Goal: Navigation & Orientation: Find specific page/section

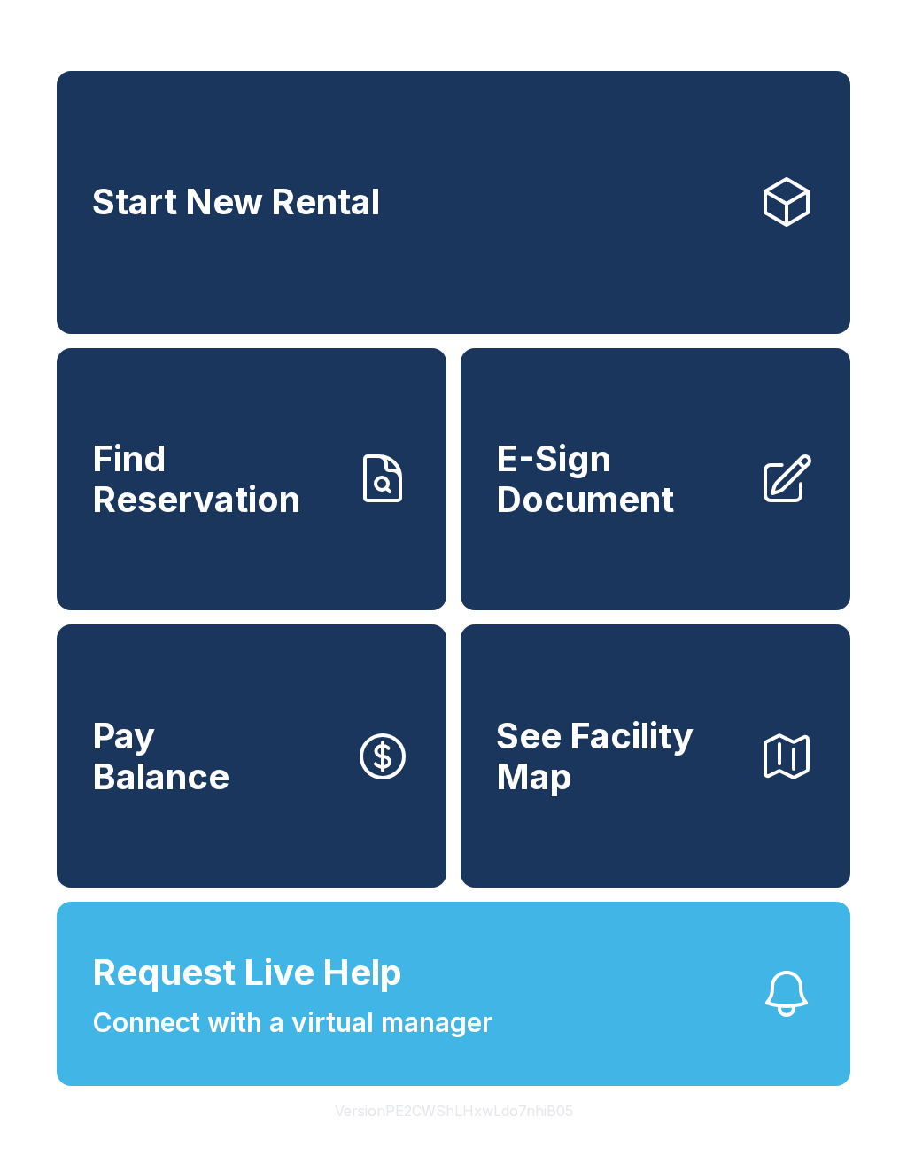
click at [832, 1170] on div "Start New Rental Find Reservation E-Sign Document Pay Balance See Facility Map …" at bounding box center [453, 585] width 907 height 1171
click at [264, 334] on link "Start New Rental" at bounding box center [453, 202] width 793 height 263
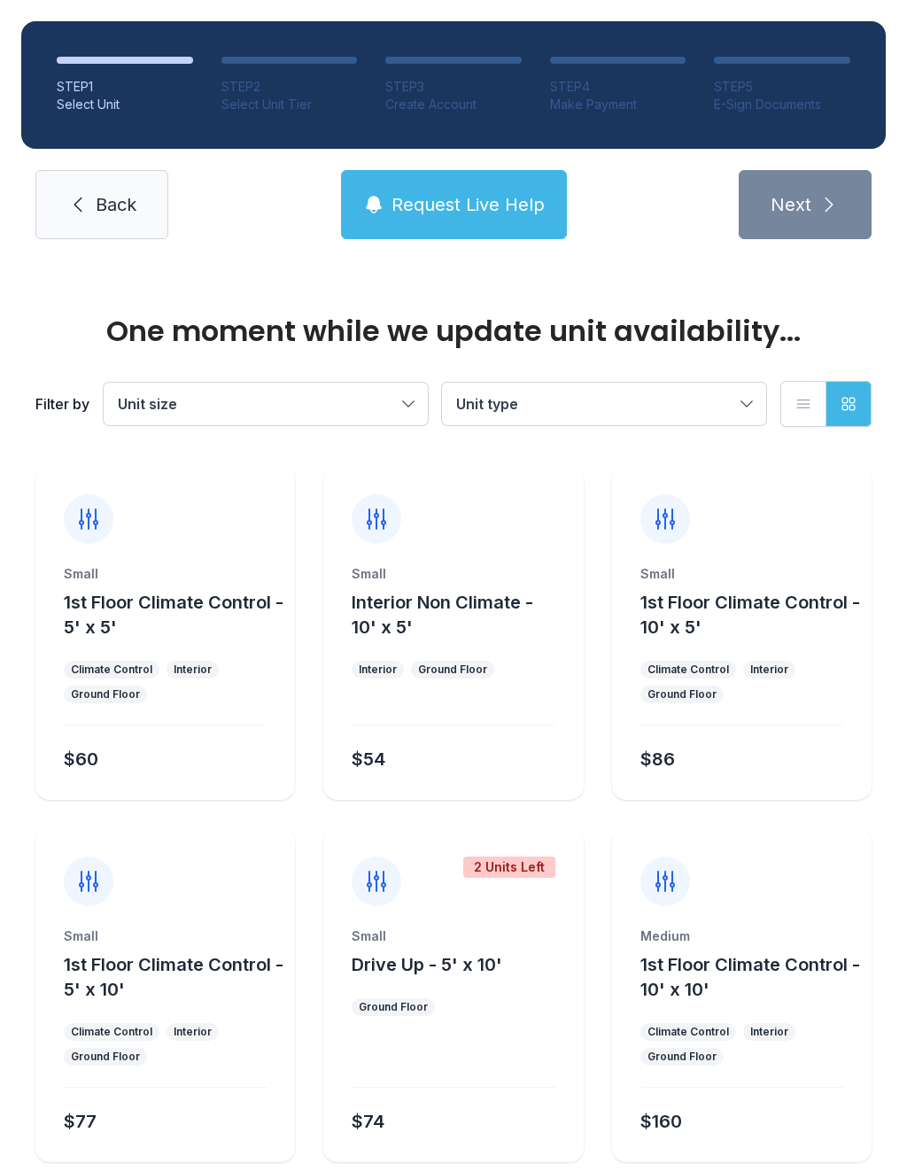
click at [183, 1155] on div "Small 1st Floor Climate Control - 5' x 10' Climate Control Interior Ground Floo…" at bounding box center [164, 1044] width 259 height 235
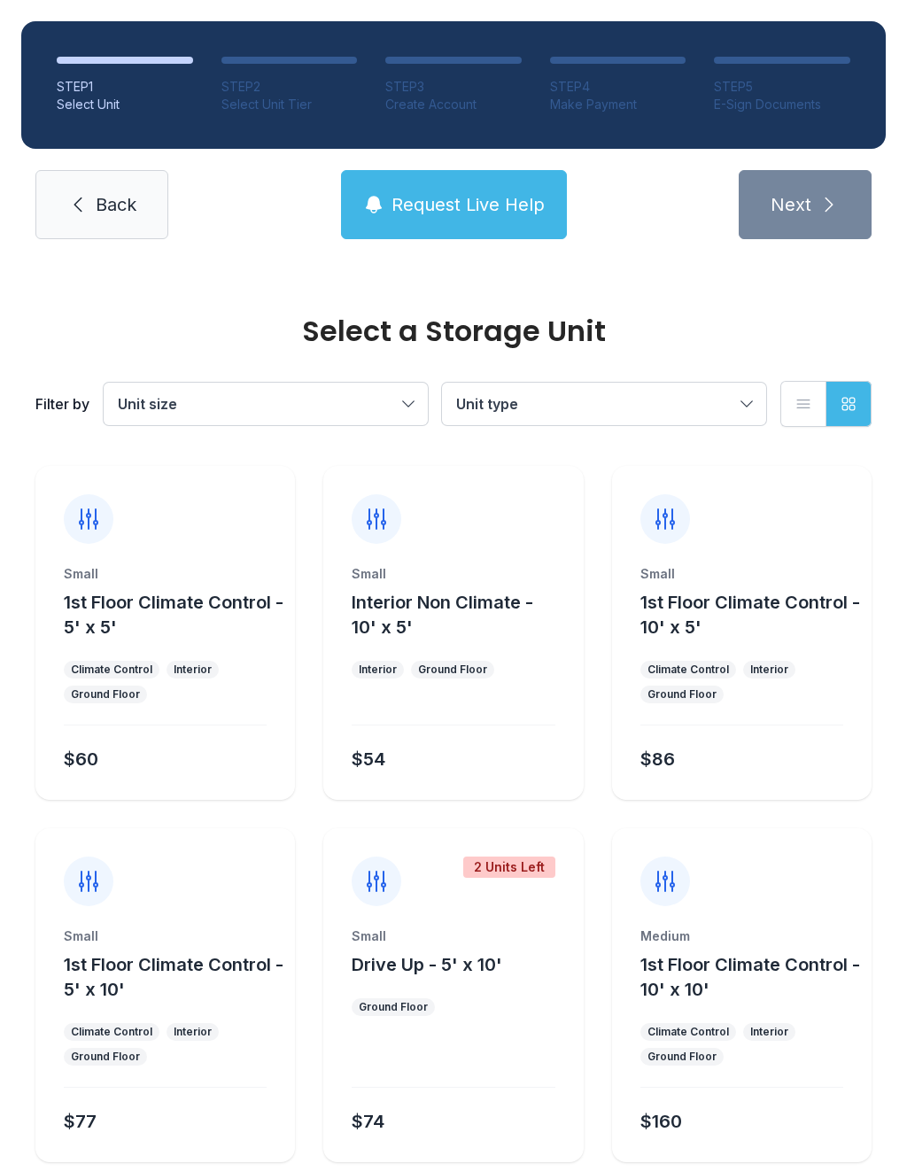
click at [556, 150] on div "STEP 1 Select Unit STEP 2 Select Unit Tier STEP 3 Create Account STEP 4 Make Pa…" at bounding box center [453, 130] width 907 height 260
click at [290, 1148] on div "Small 1st Floor Climate Control - 5' x 10' Climate Control Interior Ground Floo…" at bounding box center [164, 1044] width 259 height 235
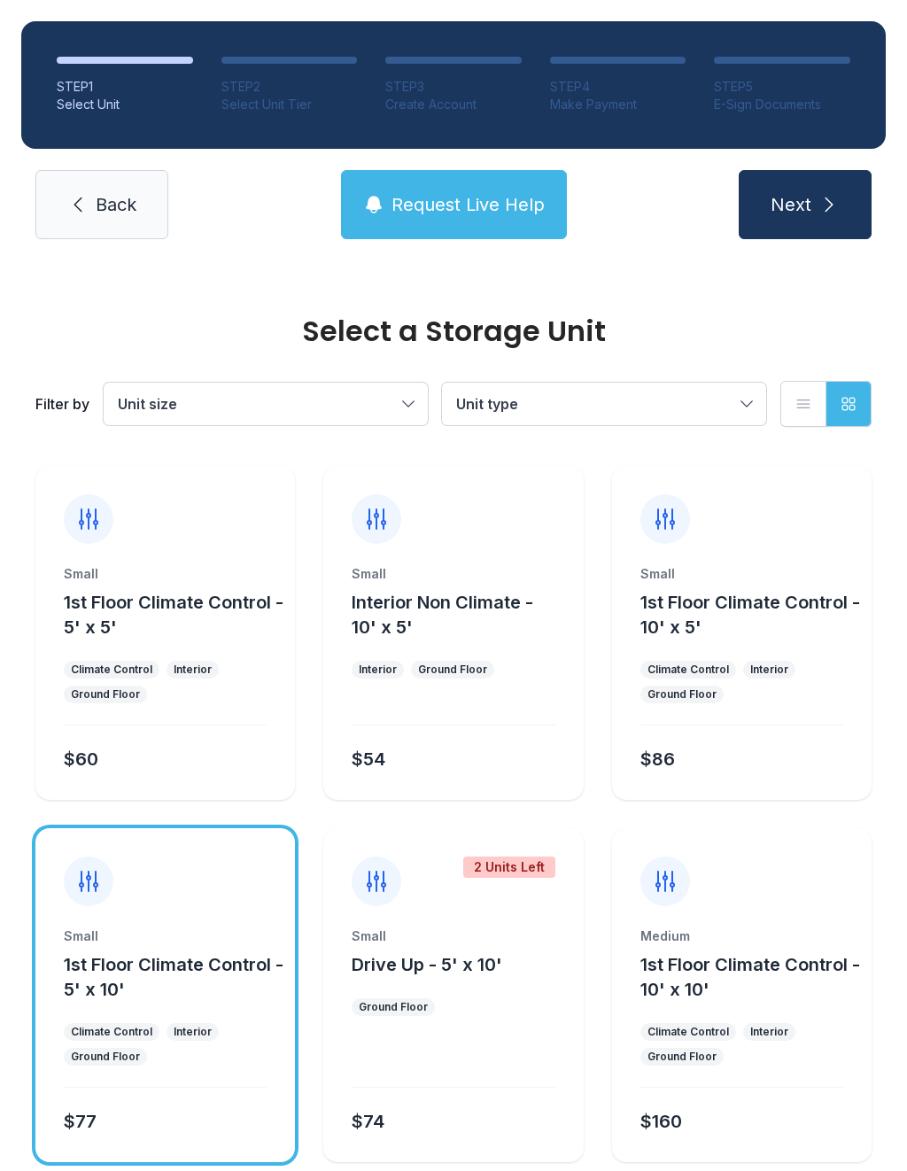
click at [872, 1170] on div "Select a Storage Unit Filter by Unit size Unit type List view Grid view Small 1…" at bounding box center [453, 782] width 907 height 1045
click at [103, 200] on span "Back" at bounding box center [116, 204] width 41 height 25
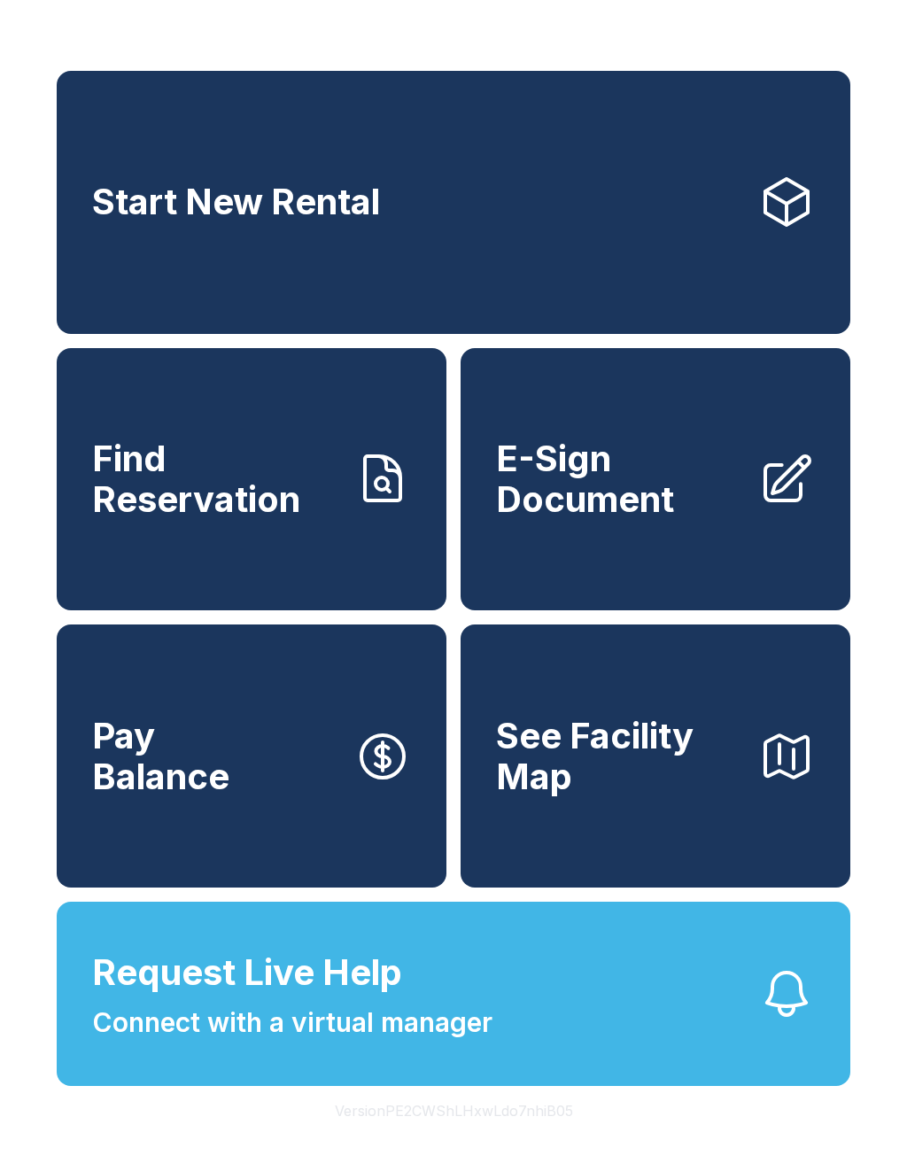
click at [778, 445] on link "E-Sign Document" at bounding box center [656, 479] width 390 height 263
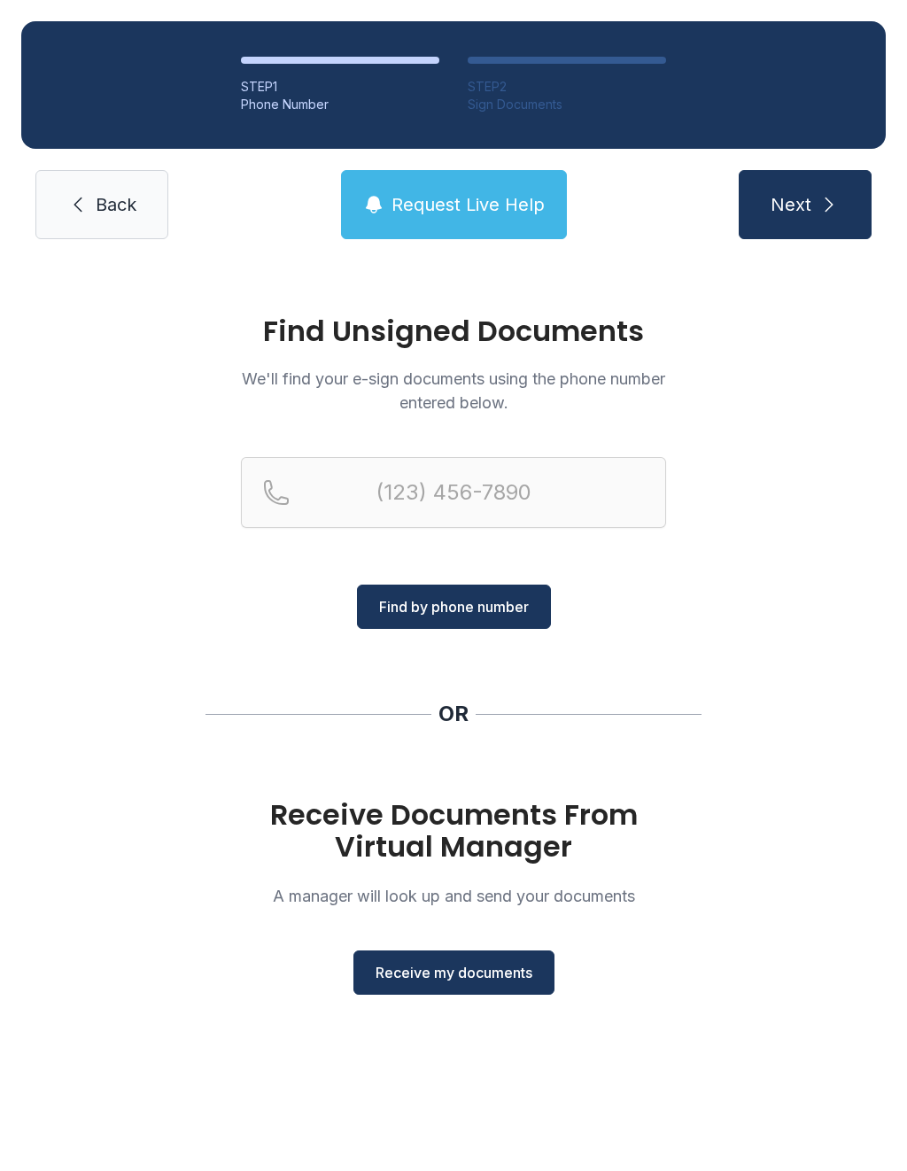
click at [747, 391] on div "Find Unsigned Documents We'll find your e-sign documents using the phone number…" at bounding box center [453, 662] width 907 height 805
click at [115, 208] on span "Back" at bounding box center [116, 204] width 41 height 25
